Goal: Information Seeking & Learning: Check status

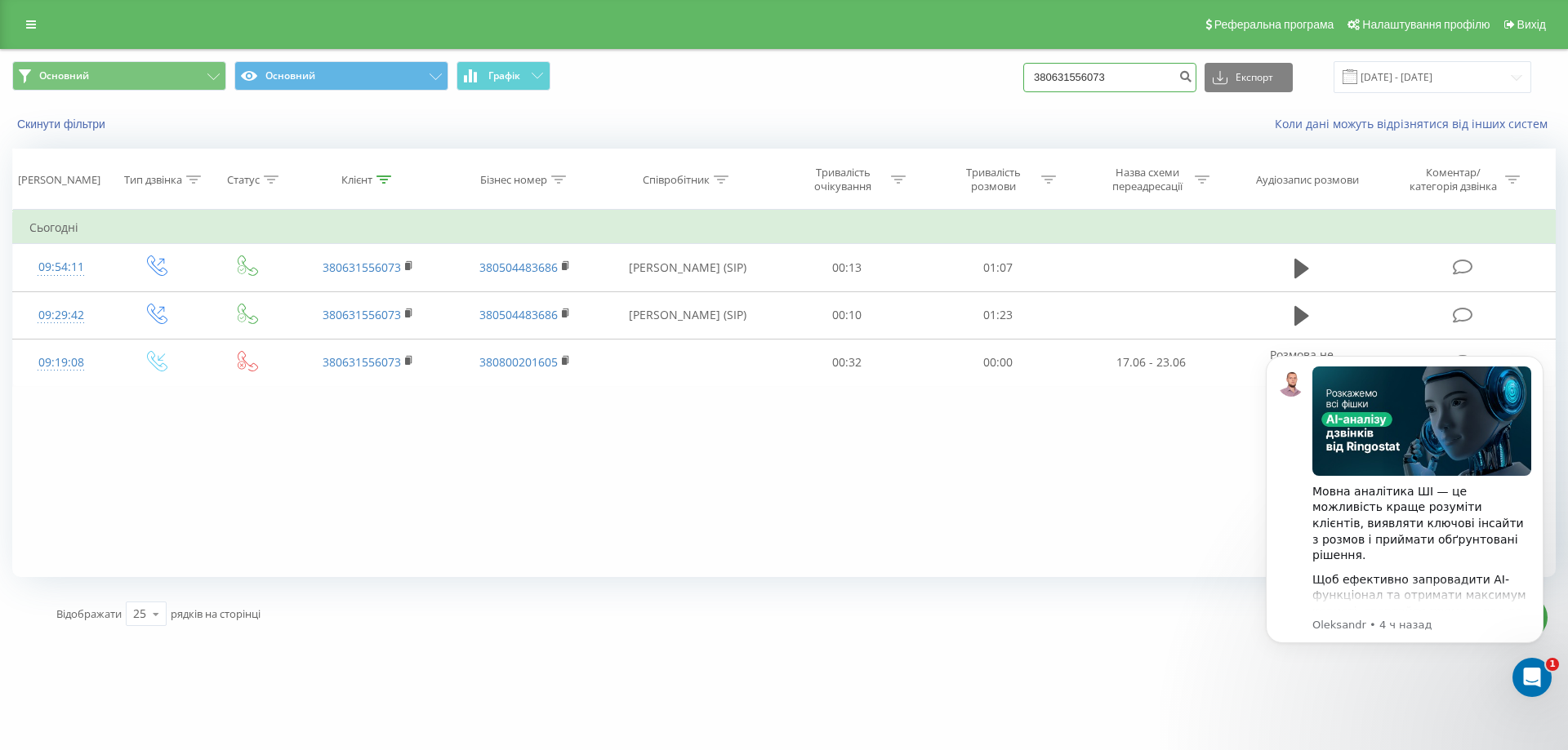
click at [1156, 82] on input "380631556073" at bounding box center [1109, 77] width 173 height 29
paste input "976431616"
type input "380976431616"
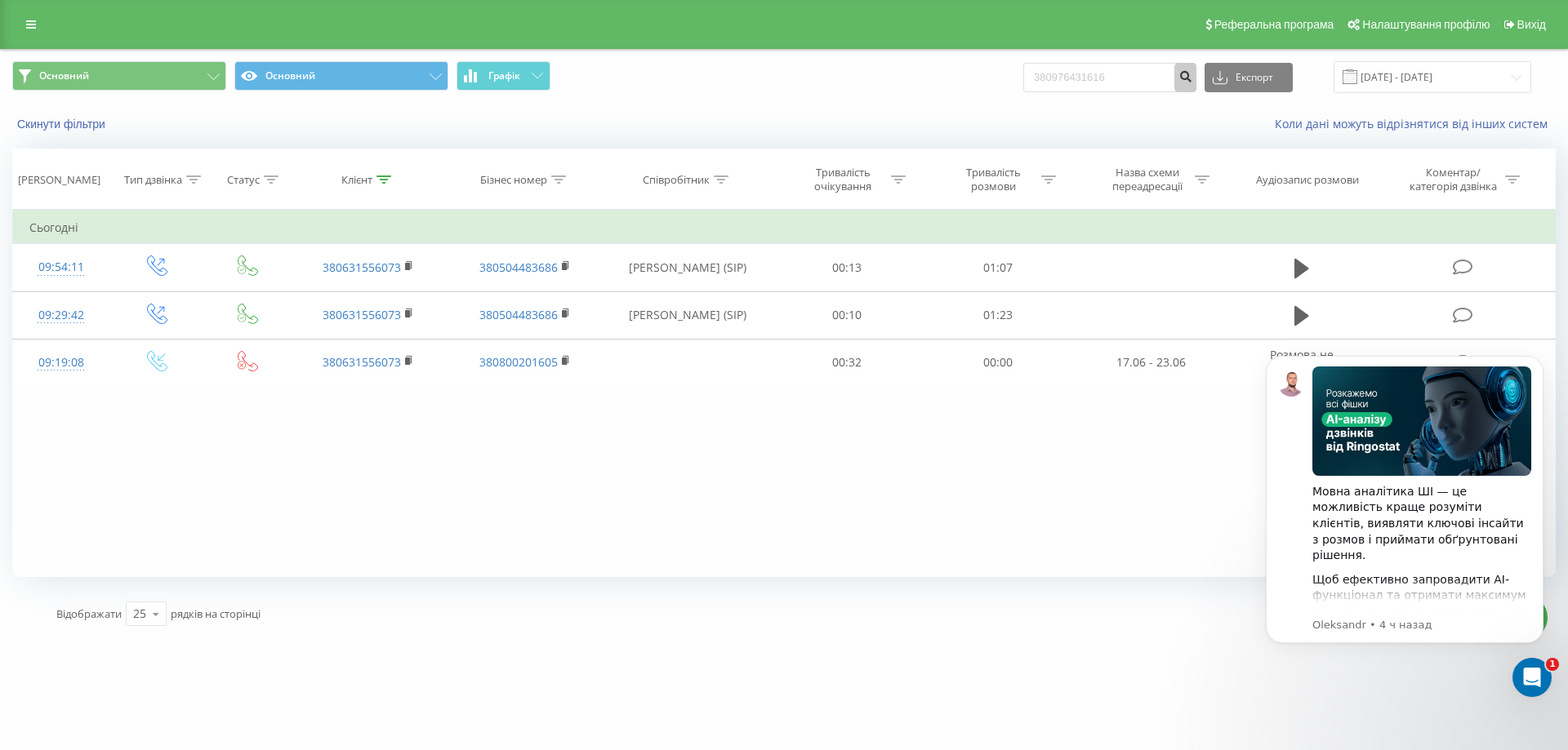
click at [1192, 76] on icon "submit" at bounding box center [1185, 74] width 14 height 9
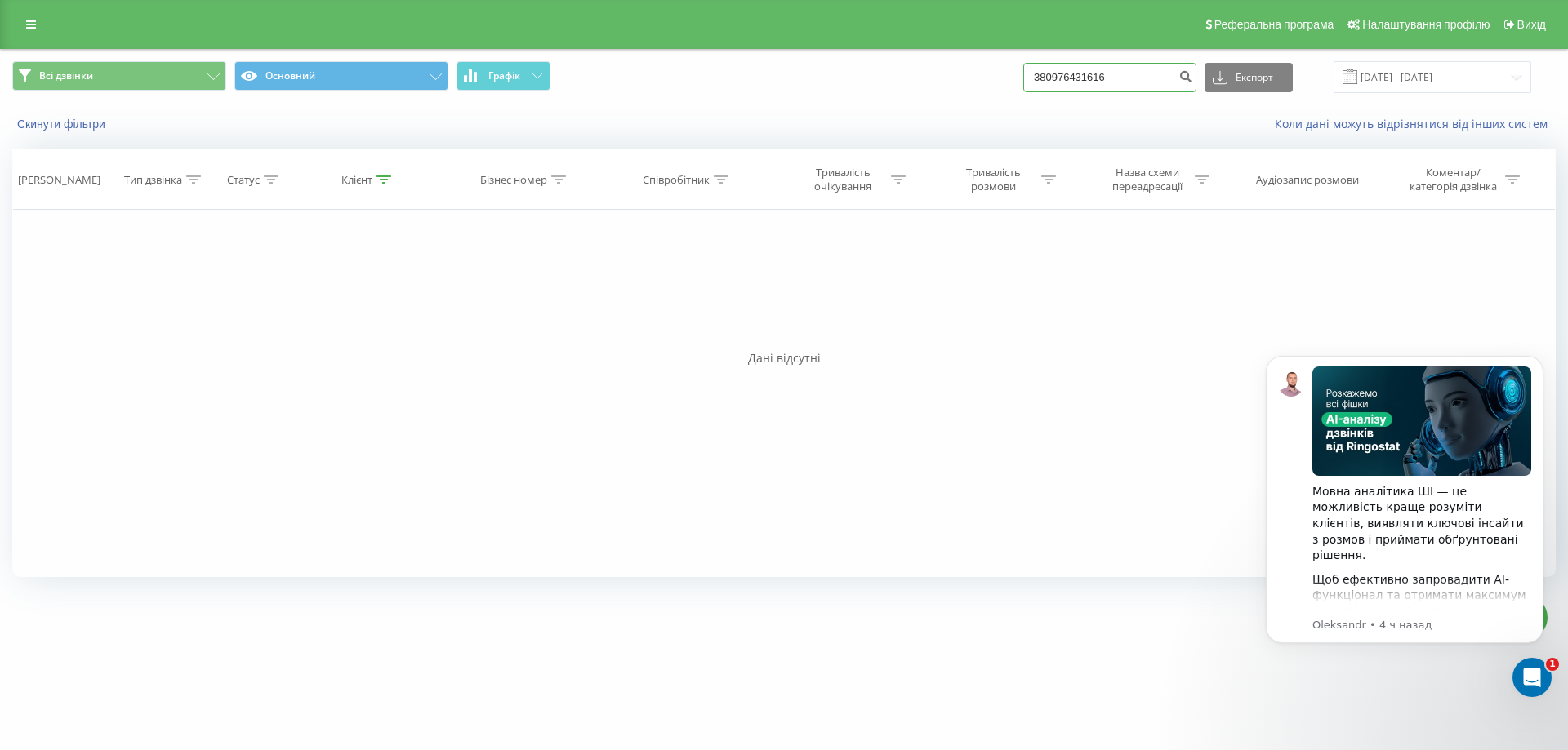
click at [1170, 83] on input "380976431616" at bounding box center [1109, 77] width 173 height 29
paste input "0955081247"
type input "0955081247"
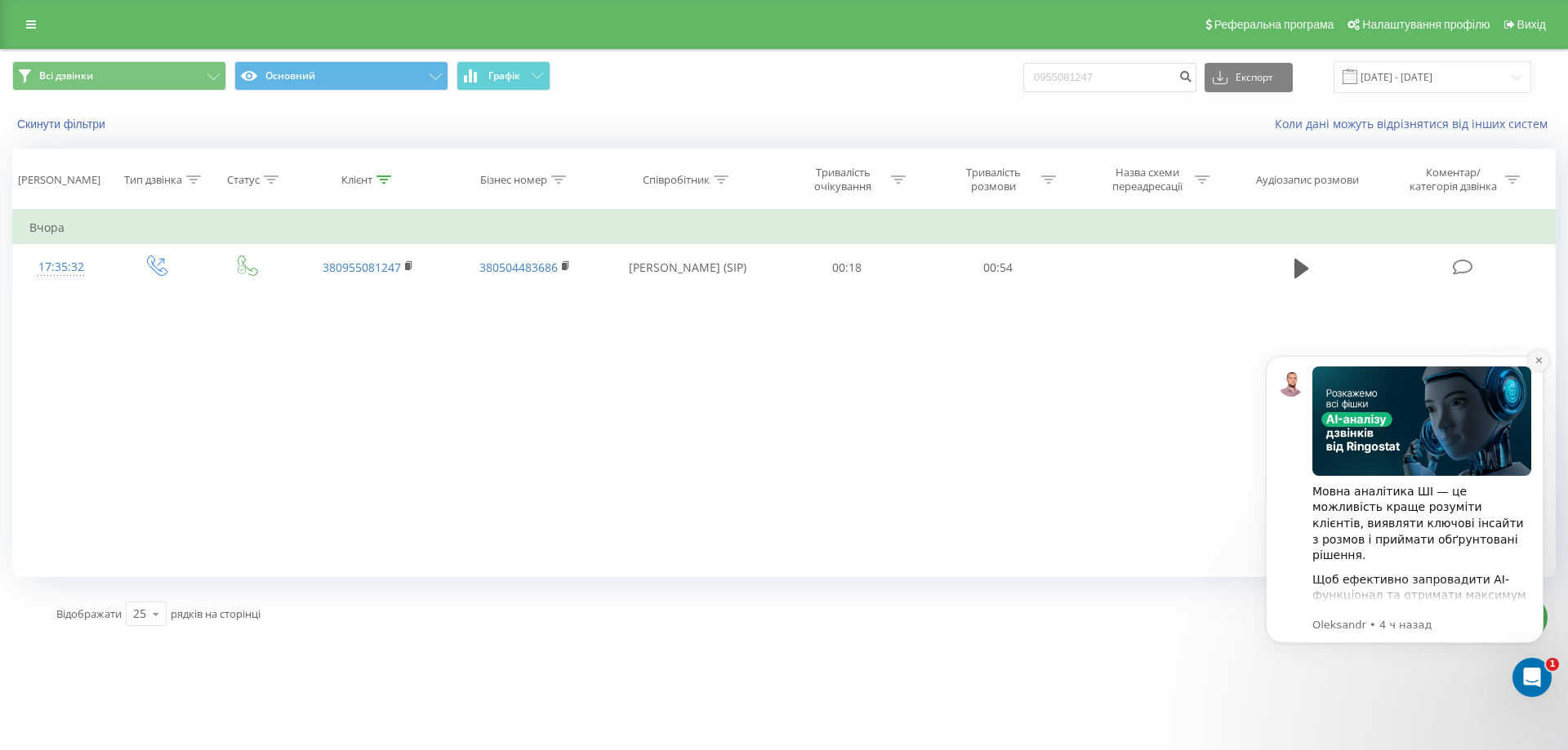
click at [1540, 357] on icon "Dismiss notification" at bounding box center [1538, 360] width 9 height 9
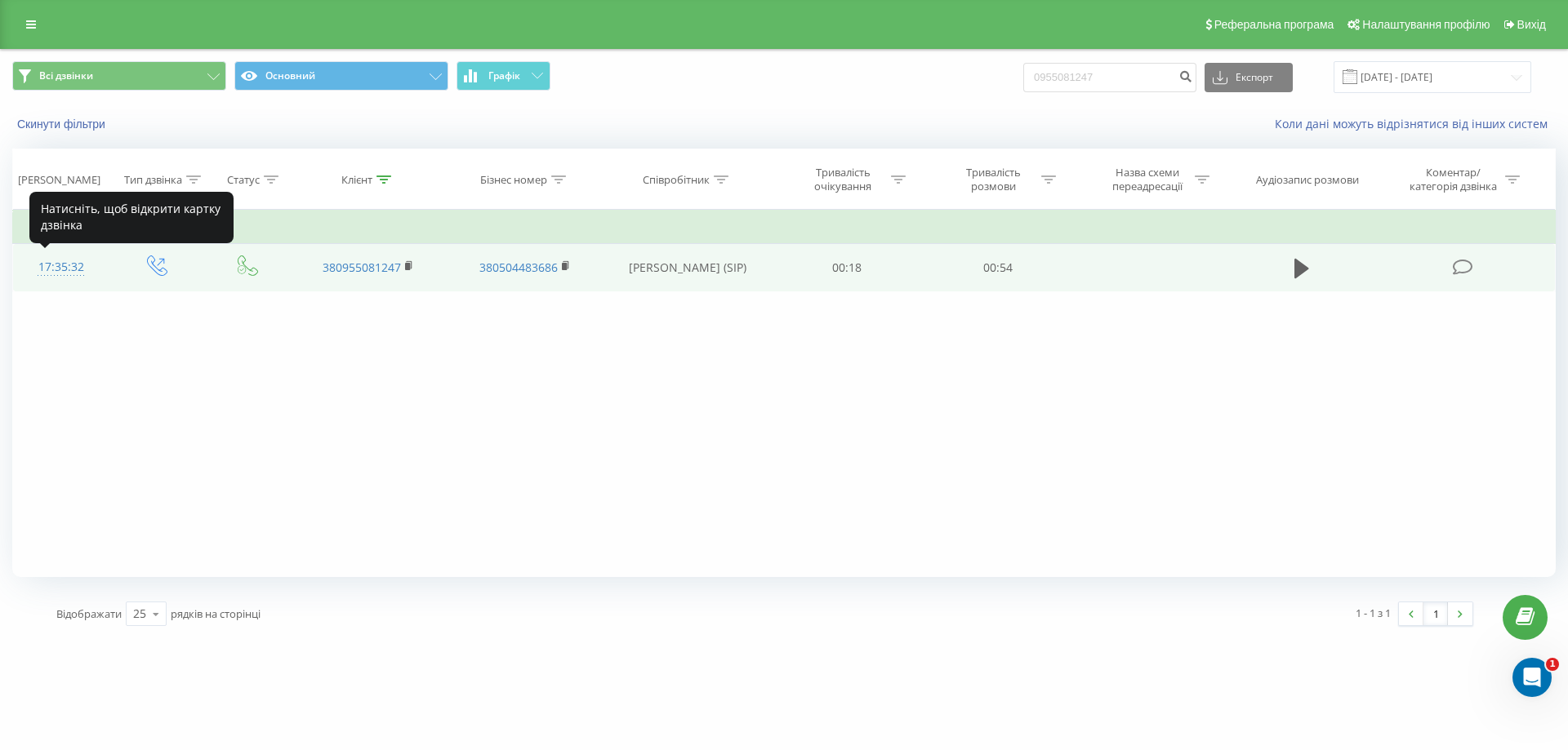
click at [48, 270] on div "17:35:32" at bounding box center [61, 267] width 63 height 32
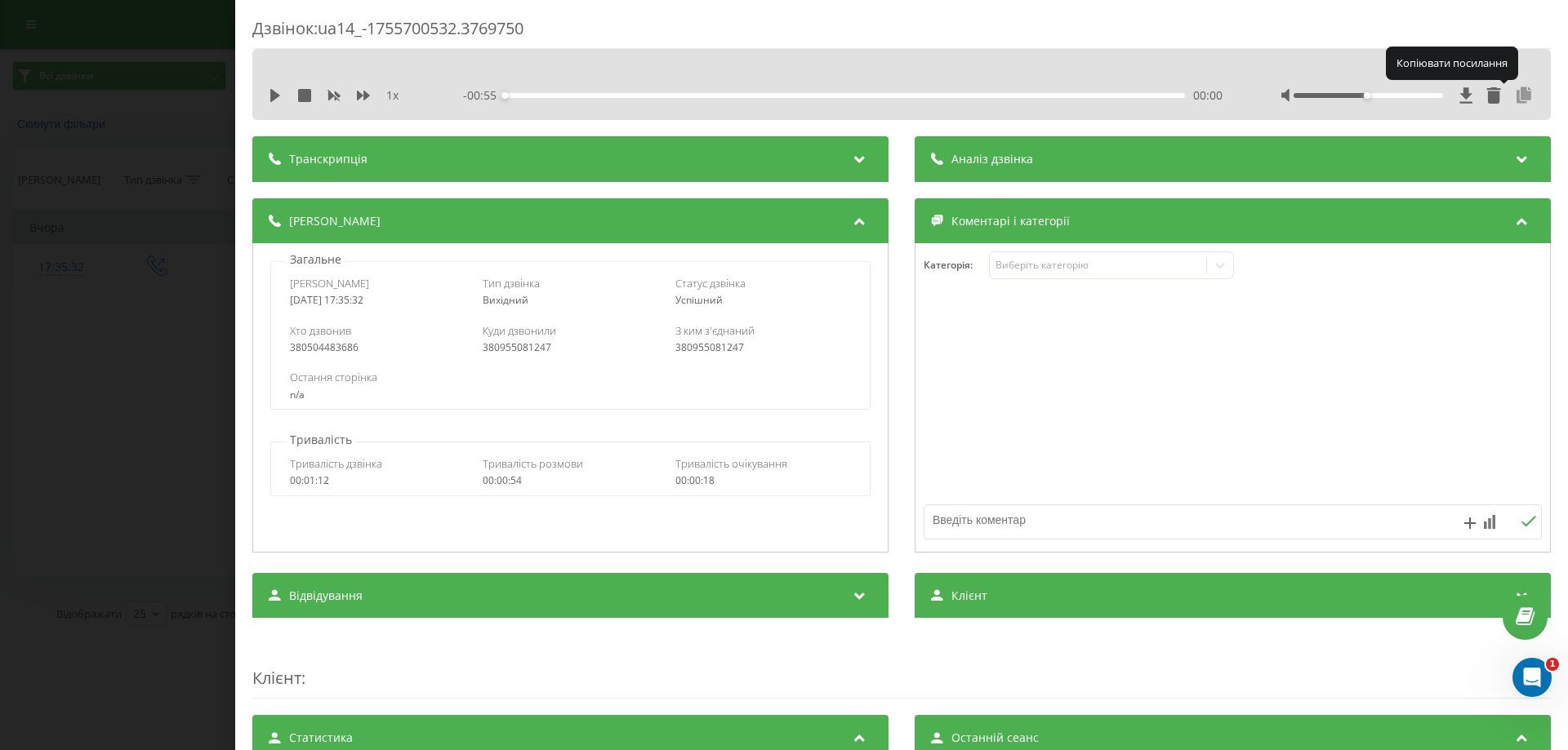
click at [1517, 98] on icon at bounding box center [1524, 95] width 20 height 16
click at [162, 570] on div "Дзвінок : ua14_-1755700532.3769750 1 x - 00:55 00:00 00:00 Транскрипція Для AI-…" at bounding box center [784, 375] width 1568 height 750
